Goal: Transaction & Acquisition: Purchase product/service

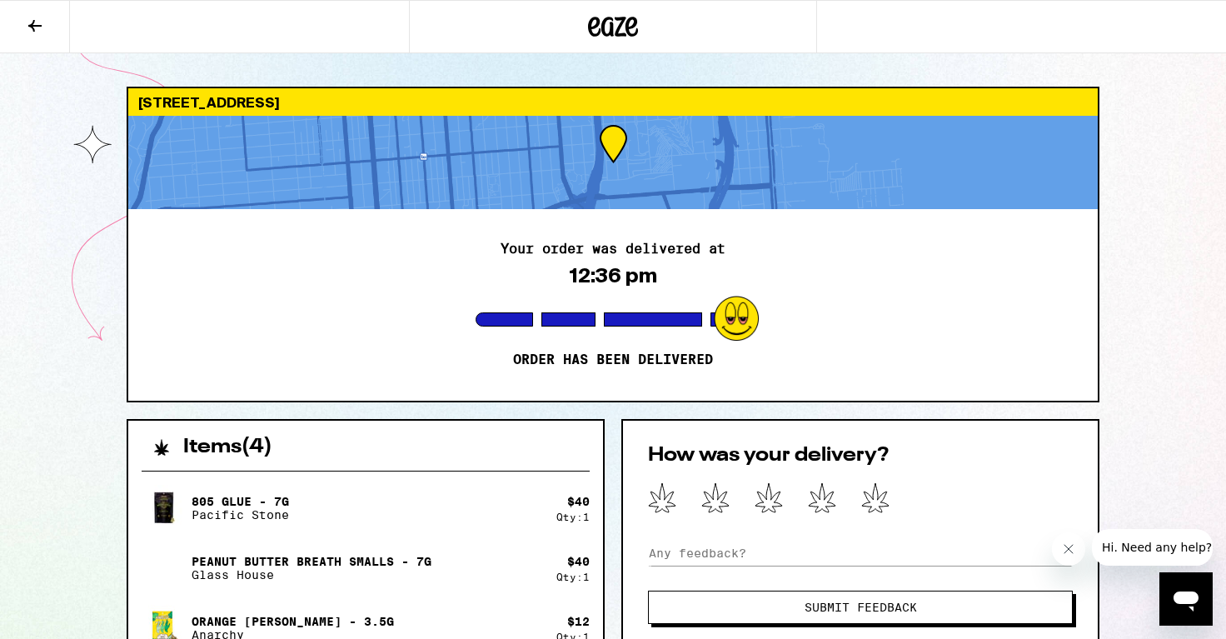
click at [42, 27] on icon at bounding box center [35, 26] width 20 height 20
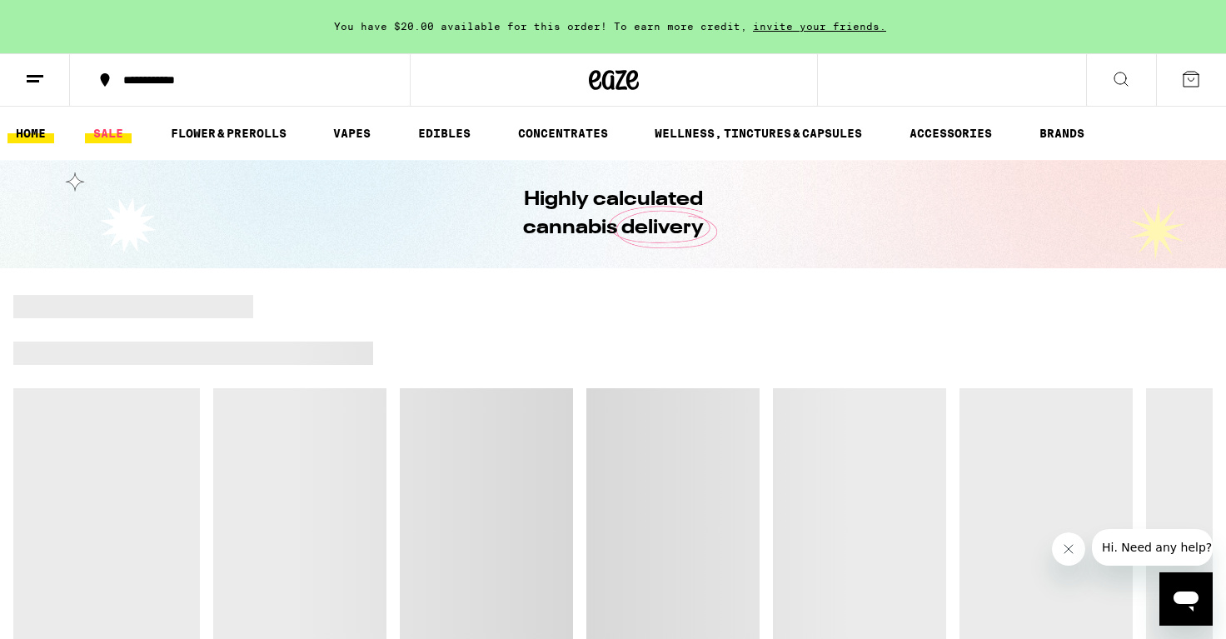
click at [109, 135] on link "SALE" at bounding box center [108, 133] width 47 height 20
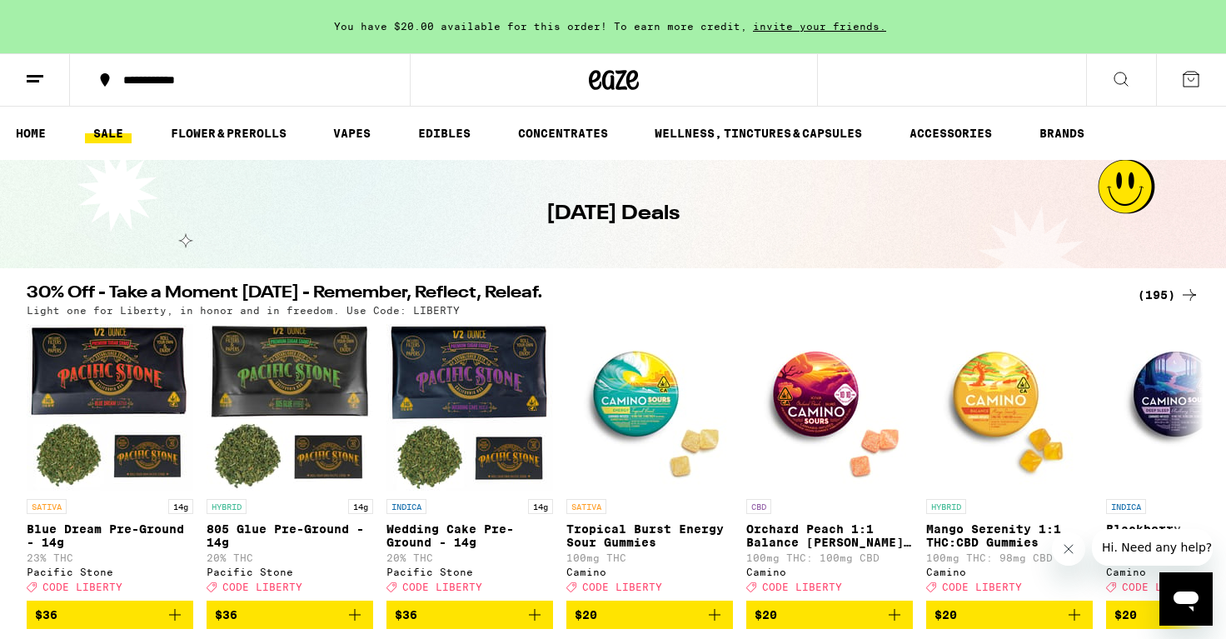
click at [1158, 298] on div "(195)" at bounding box center [1169, 295] width 62 height 20
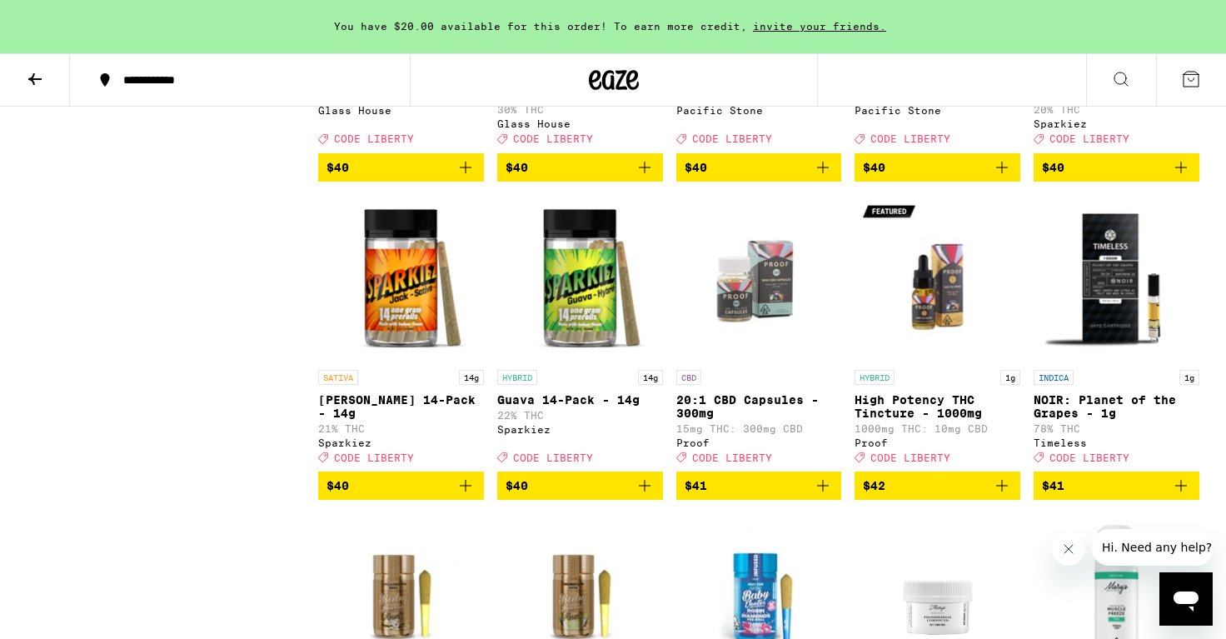
scroll to position [10280, 0]
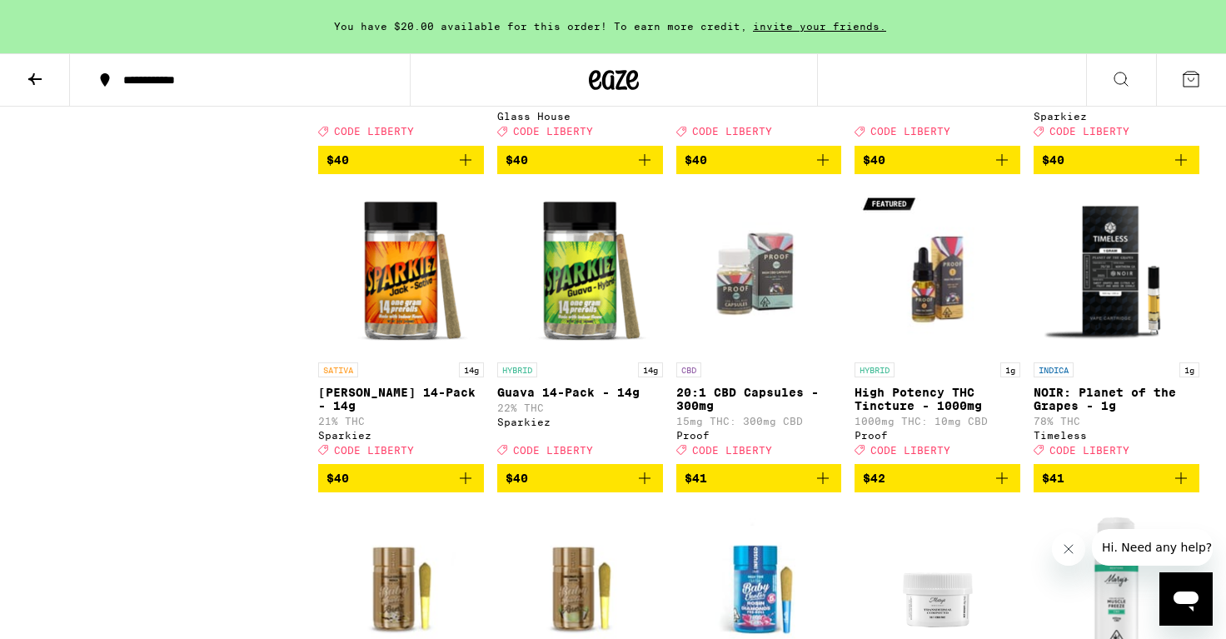
click at [382, 80] on p "Mafia Funeral - 7g" at bounding box center [401, 73] width 166 height 13
click at [531, 137] on div "HYBRID 7g Peanut Butter Breath Smalls - 7g 30% THC Glass House Deal Created wit…" at bounding box center [580, 89] width 166 height 93
